Goal: Transaction & Acquisition: Book appointment/travel/reservation

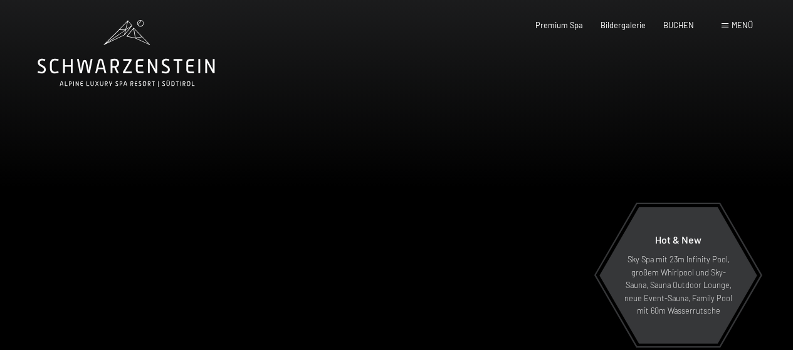
click at [743, 23] on span "Menü" at bounding box center [741, 25] width 21 height 10
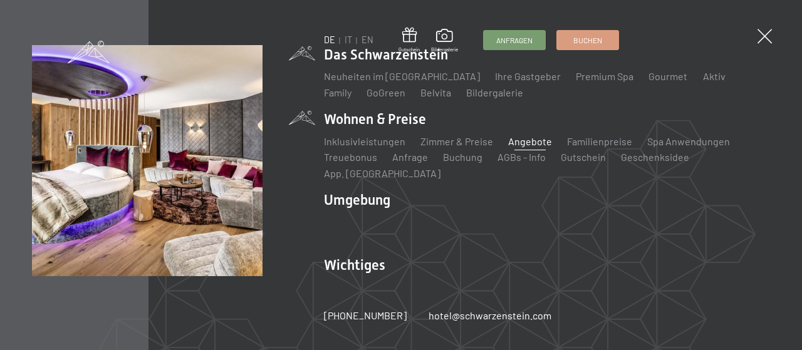
click at [524, 144] on link "Angebote" at bounding box center [531, 141] width 44 height 12
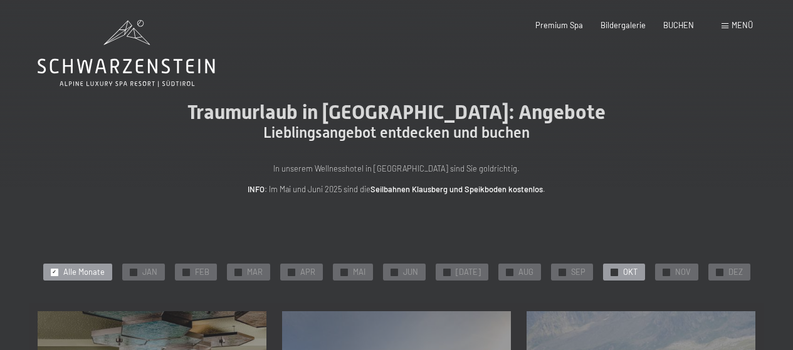
click at [624, 269] on span "OKT" at bounding box center [630, 272] width 14 height 11
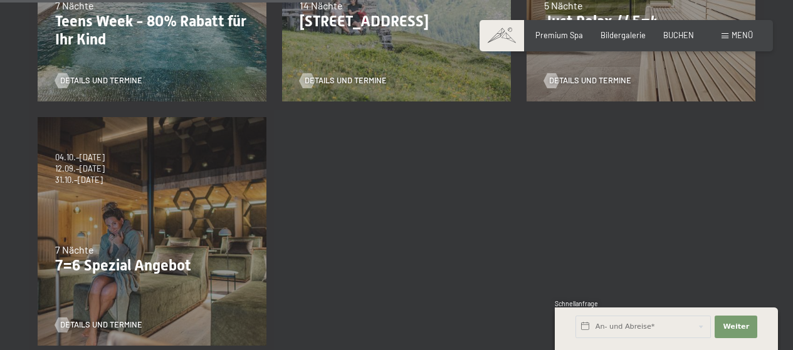
scroll to position [501, 0]
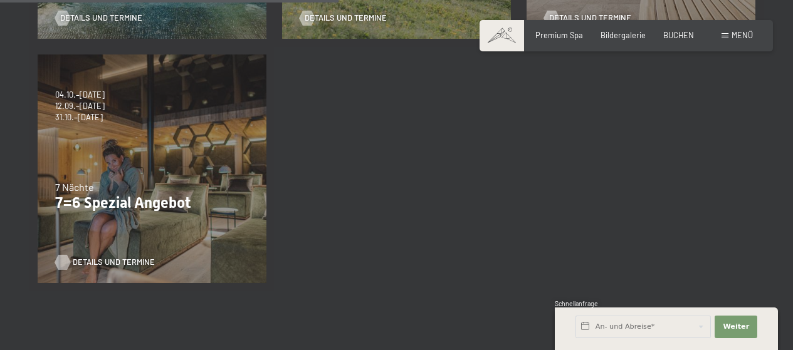
click at [102, 259] on span "Details und Termine" at bounding box center [114, 262] width 82 height 11
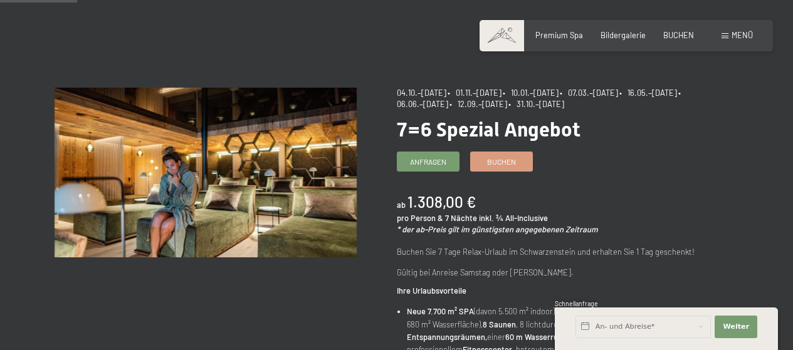
scroll to position [125, 0]
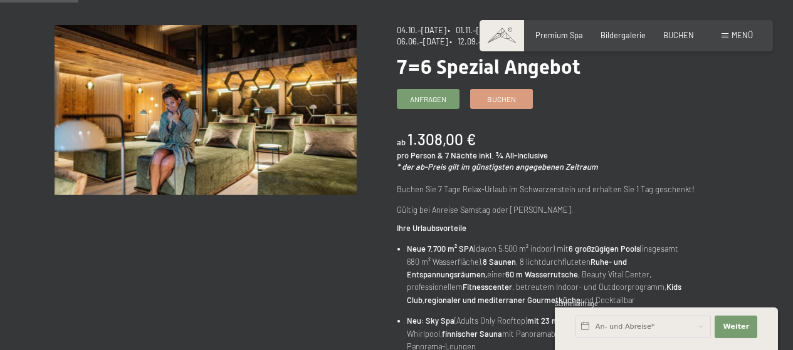
click at [627, 104] on div "Anfragen Buchen" at bounding box center [548, 99] width 302 height 20
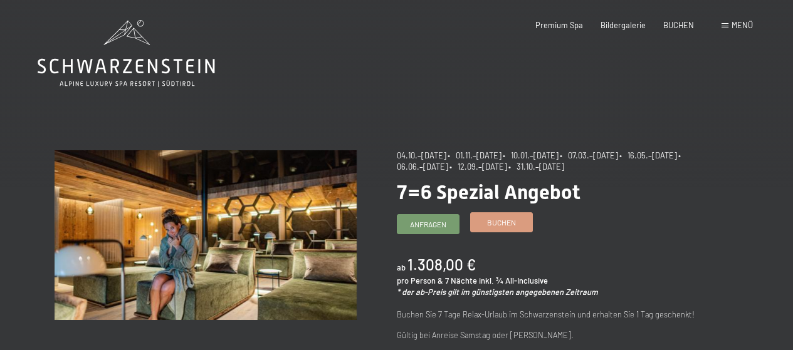
click at [494, 226] on span "Buchen" at bounding box center [501, 222] width 29 height 11
click at [512, 227] on span "Buchen" at bounding box center [501, 222] width 29 height 11
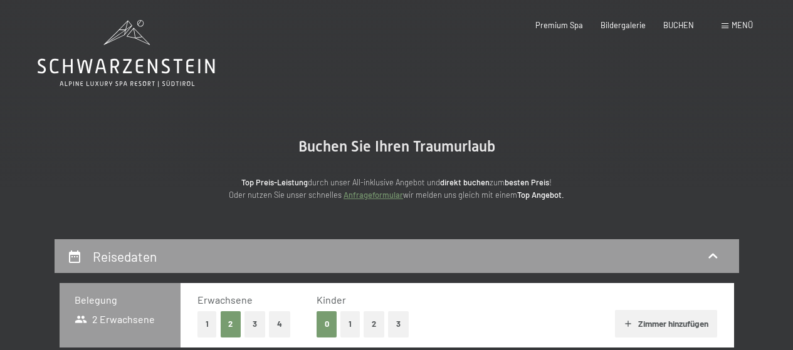
select select "2025-10-01"
select select "2025-11-01"
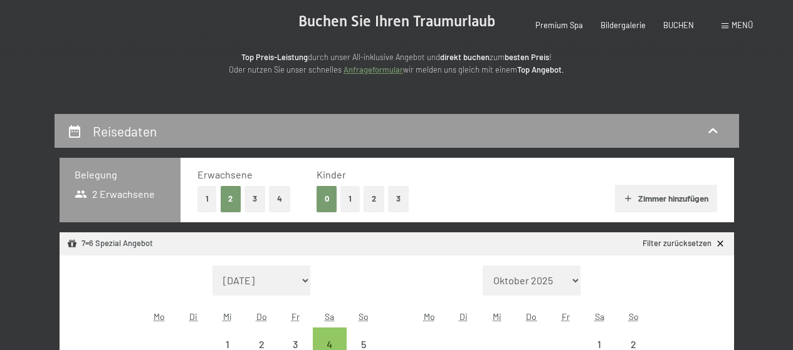
select select "2025-10-01"
select select "2025-11-01"
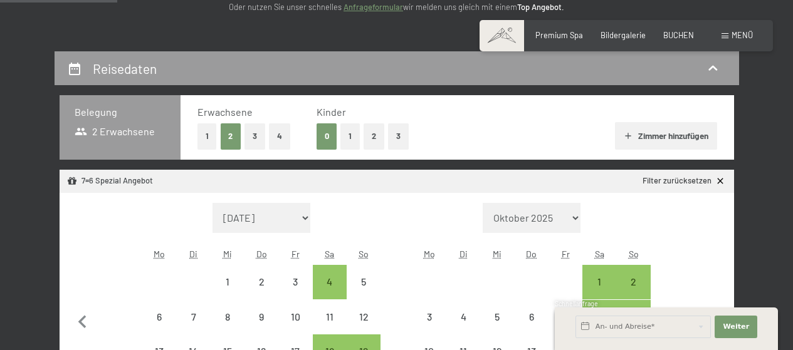
scroll to position [251, 0]
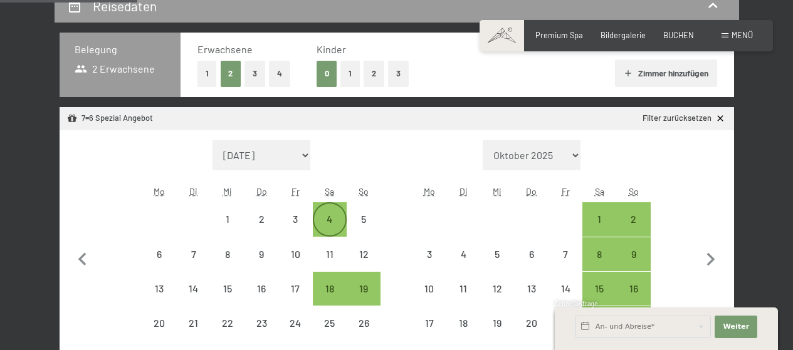
click at [328, 219] on div "4" at bounding box center [329, 229] width 31 height 31
select select "2025-10-01"
select select "[DATE]"
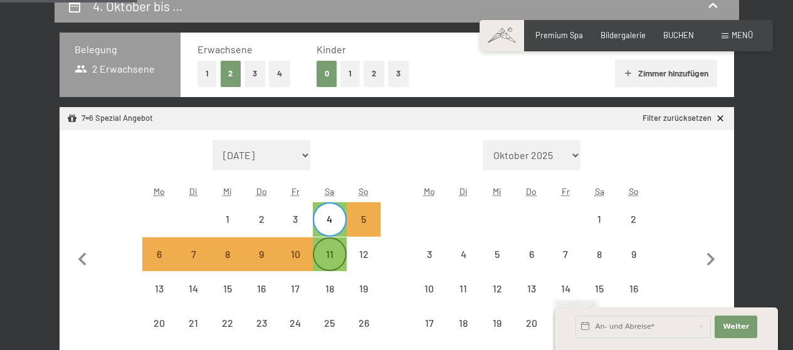
click at [330, 250] on div "11" at bounding box center [329, 264] width 31 height 31
select select "[DATE]"
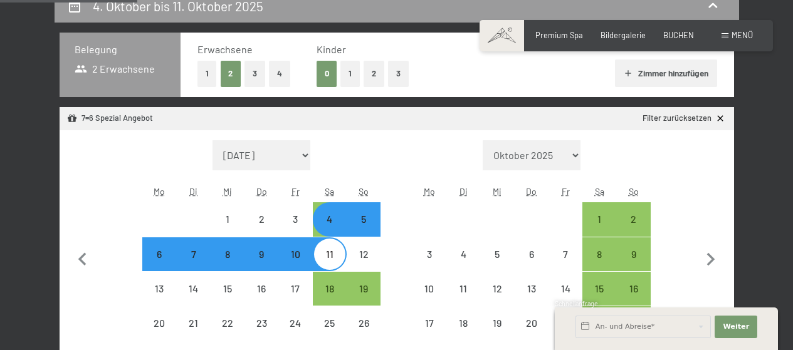
select select "[DATE]"
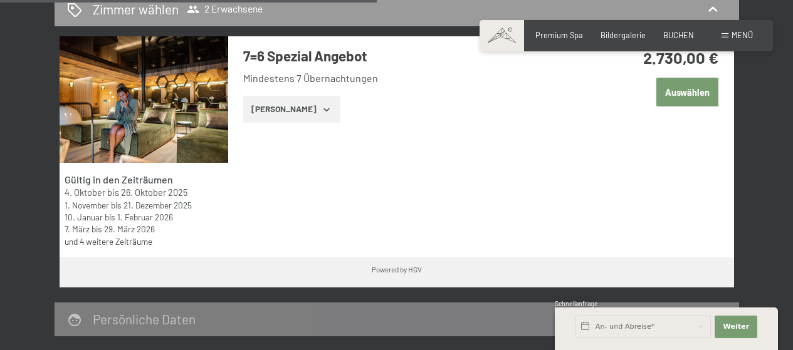
scroll to position [752, 0]
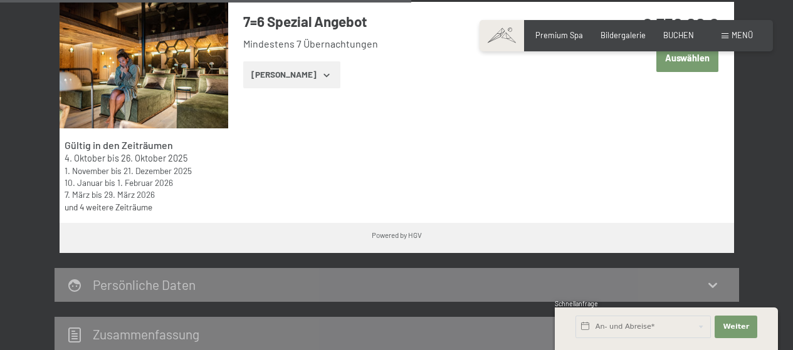
click at [274, 68] on button "[PERSON_NAME]" at bounding box center [291, 75] width 97 height 28
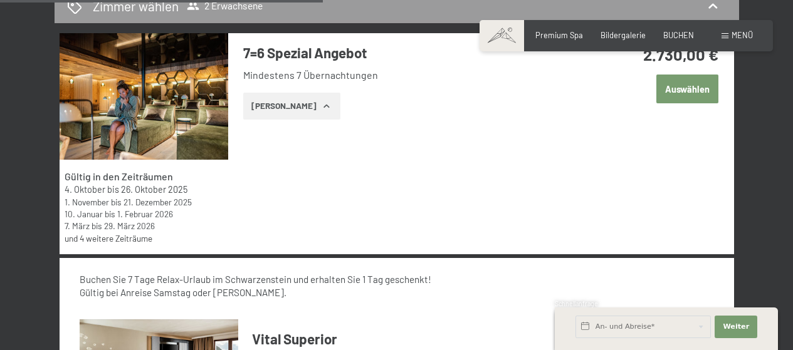
scroll to position [689, 0]
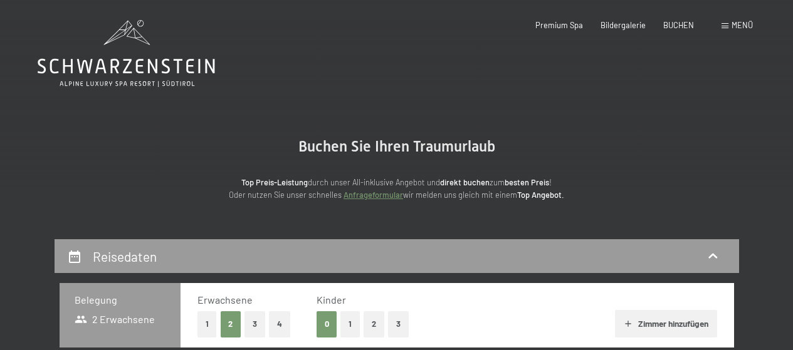
select select "[DATE]"
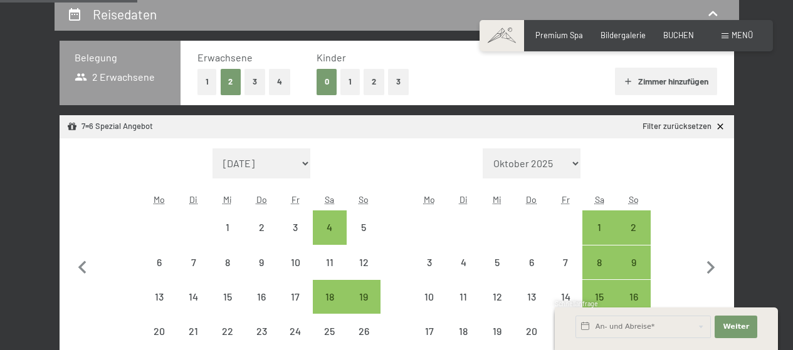
scroll to position [251, 0]
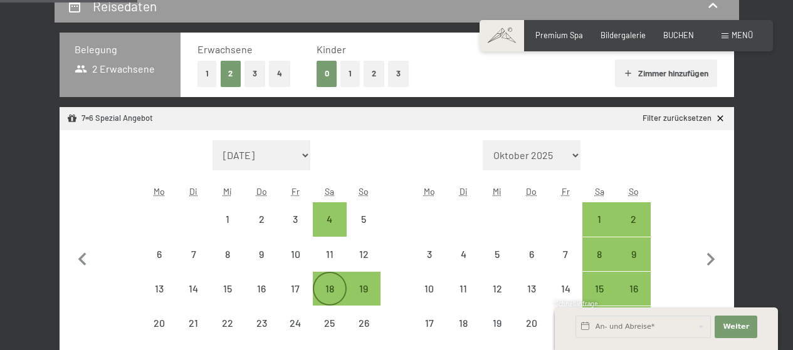
click at [334, 289] on div "18" at bounding box center [329, 299] width 31 height 31
select select "[DATE]"
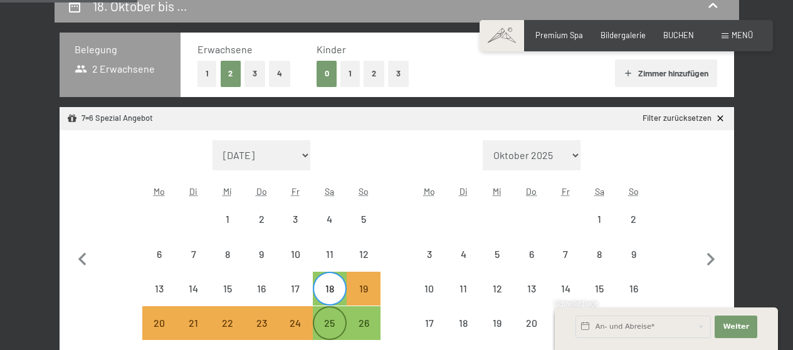
click at [330, 325] on div "25" at bounding box center [329, 333] width 31 height 31
select select "[DATE]"
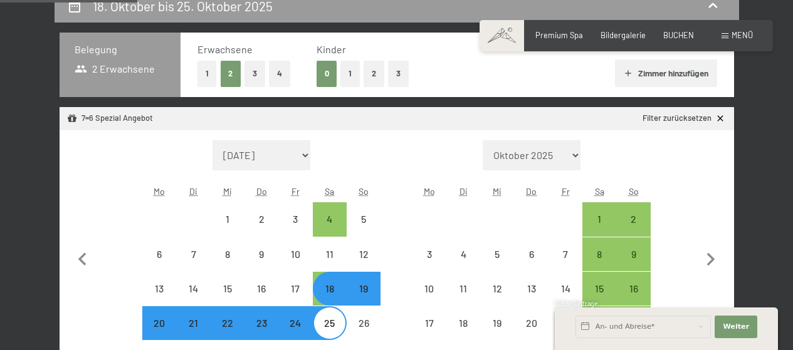
select select "[DATE]"
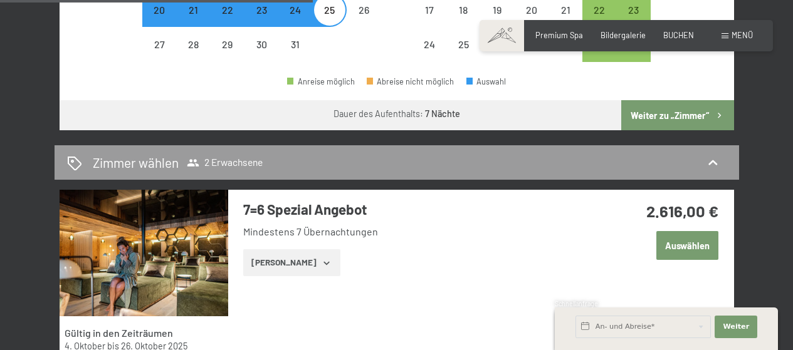
scroll to position [627, 0]
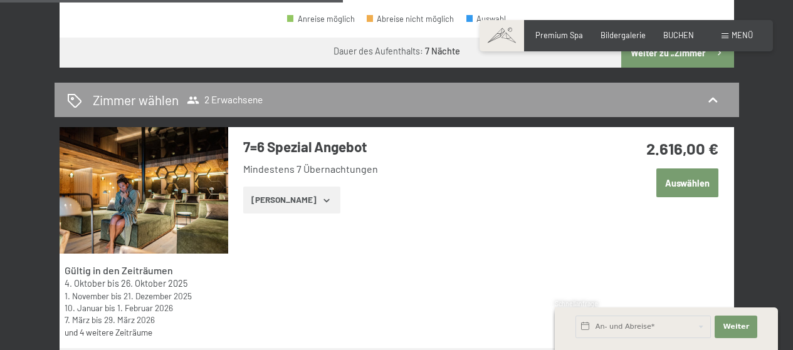
click at [299, 196] on button "[PERSON_NAME]" at bounding box center [291, 201] width 97 height 28
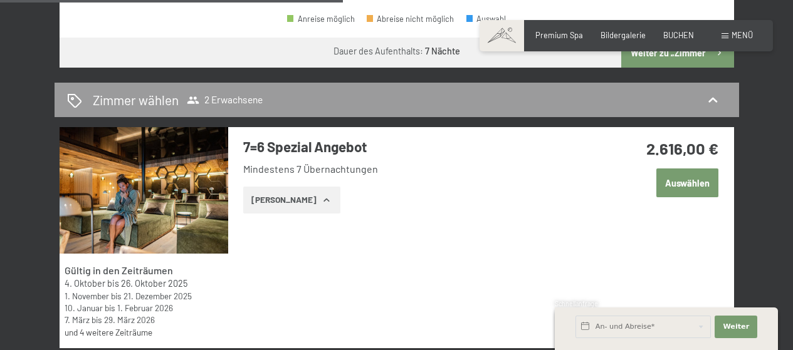
click at [288, 201] on button "[PERSON_NAME]" at bounding box center [291, 201] width 97 height 28
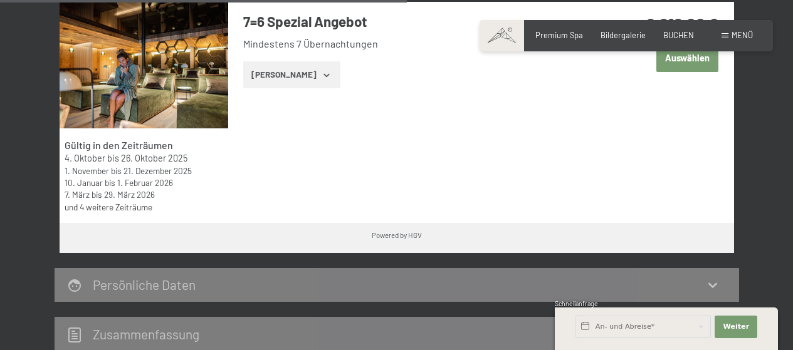
scroll to position [689, 0]
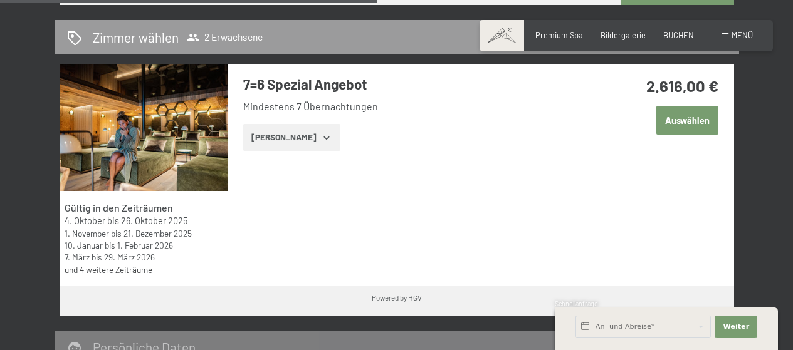
click at [300, 136] on button "[PERSON_NAME]" at bounding box center [291, 138] width 97 height 28
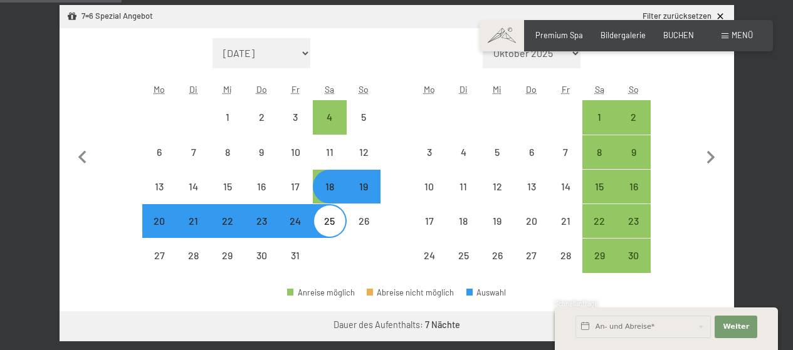
scroll to position [313, 0]
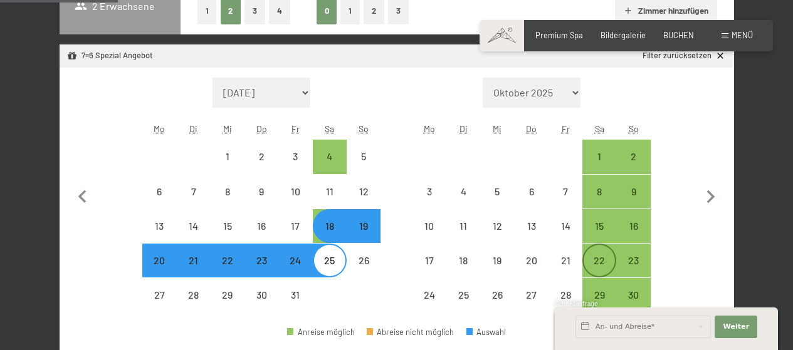
click at [597, 258] on div "22" at bounding box center [598, 271] width 31 height 31
select select "[DATE]"
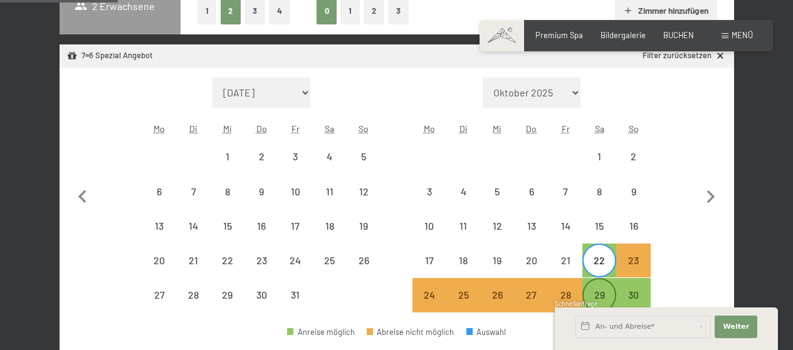
click at [609, 295] on div "29" at bounding box center [598, 305] width 31 height 31
select select "[DATE]"
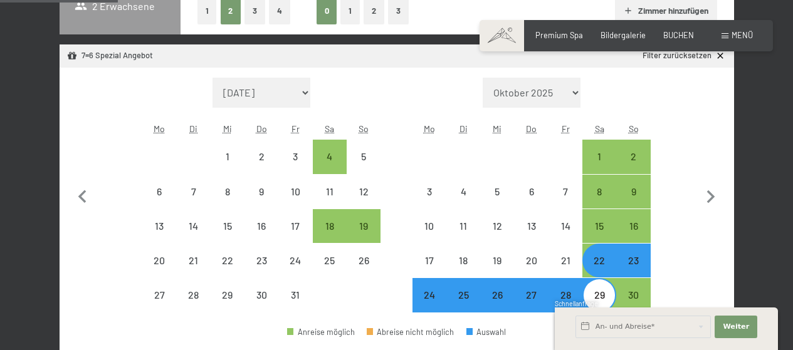
select select "[DATE]"
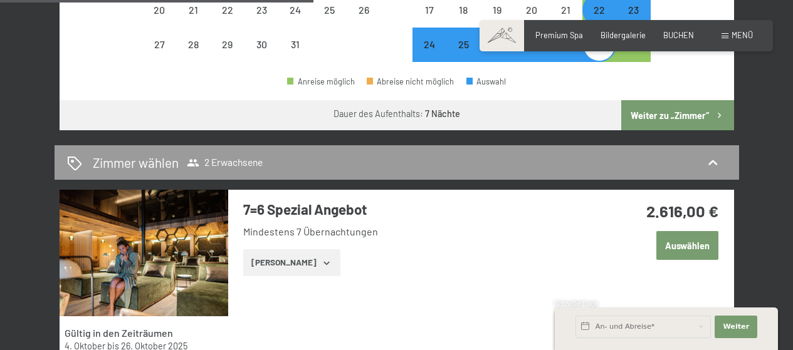
scroll to position [627, 0]
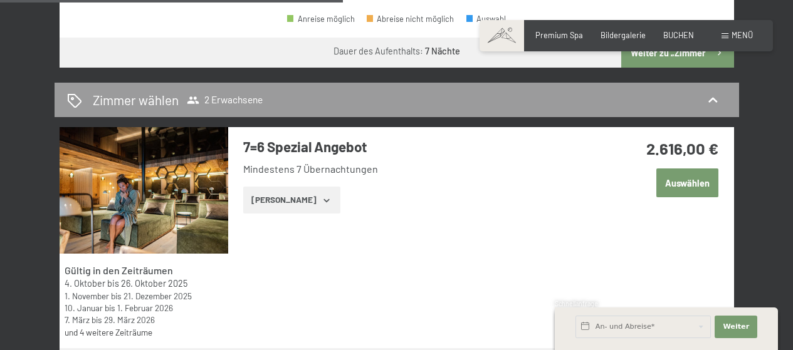
click at [261, 199] on button "[PERSON_NAME]" at bounding box center [291, 201] width 97 height 28
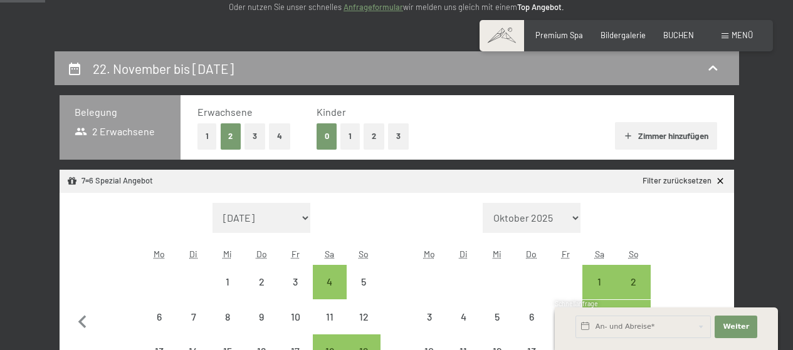
scroll to position [0, 0]
